Goal: Complete application form

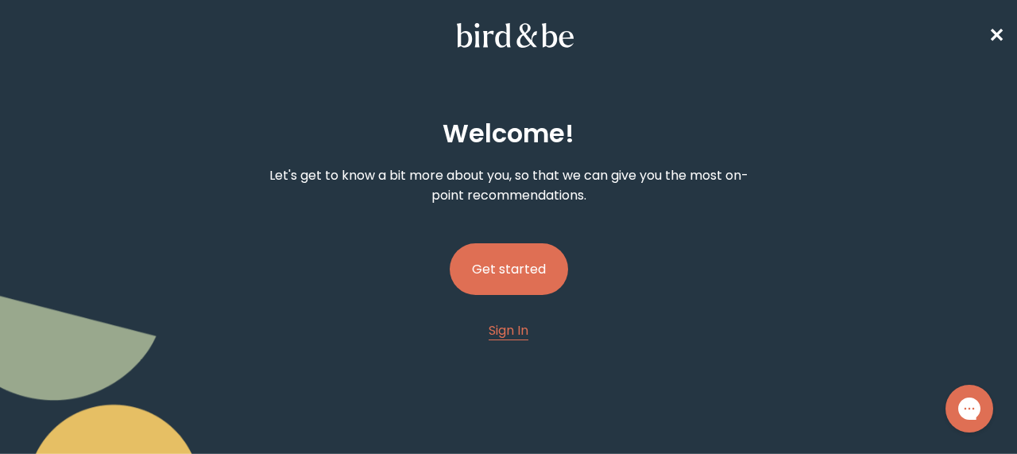
click at [513, 269] on button "Get started" at bounding box center [509, 269] width 118 height 52
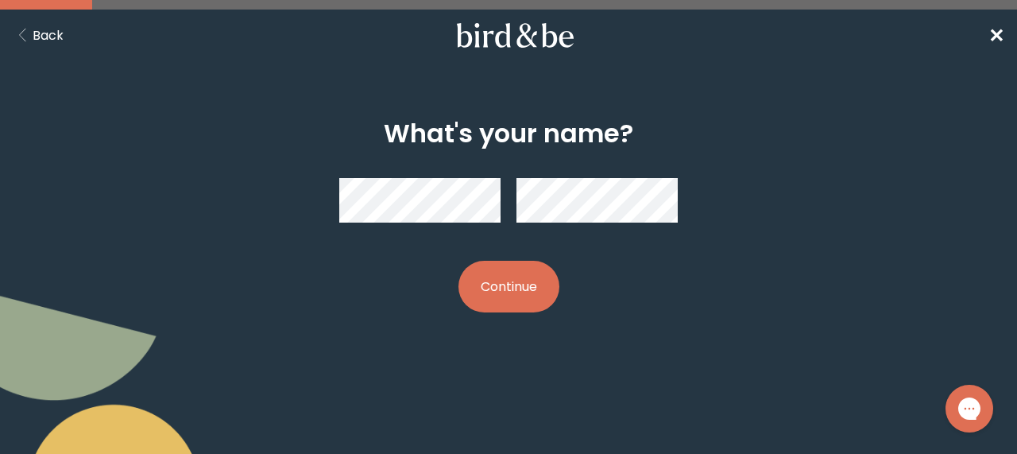
click at [991, 41] on span "✕" at bounding box center [996, 35] width 16 height 26
